Goal: Navigation & Orientation: Find specific page/section

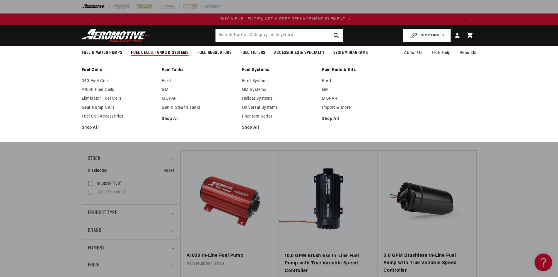
scroll to position [0, 371]
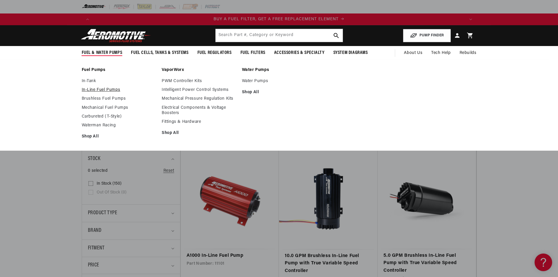
click at [92, 90] on link "In-Line Fuel Pumps" at bounding box center [119, 89] width 74 height 5
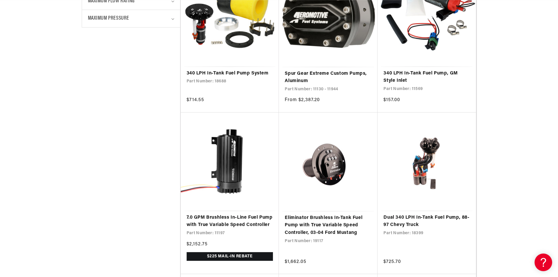
scroll to position [0, 814]
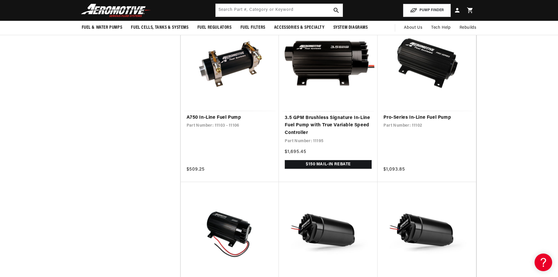
scroll to position [0, 1069]
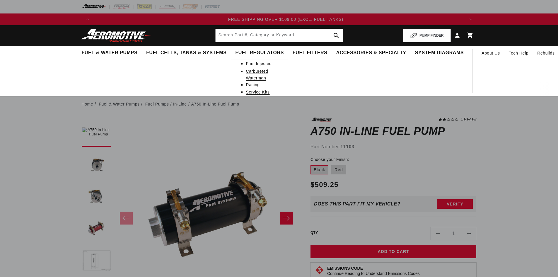
scroll to position [0, 1114]
click at [246, 74] on link "Carbureted" at bounding box center [257, 71] width 22 height 6
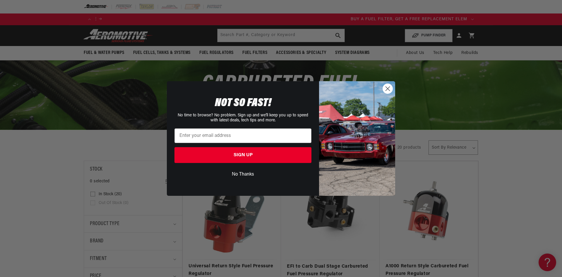
scroll to position [0, 126]
